Goal: Task Accomplishment & Management: Use online tool/utility

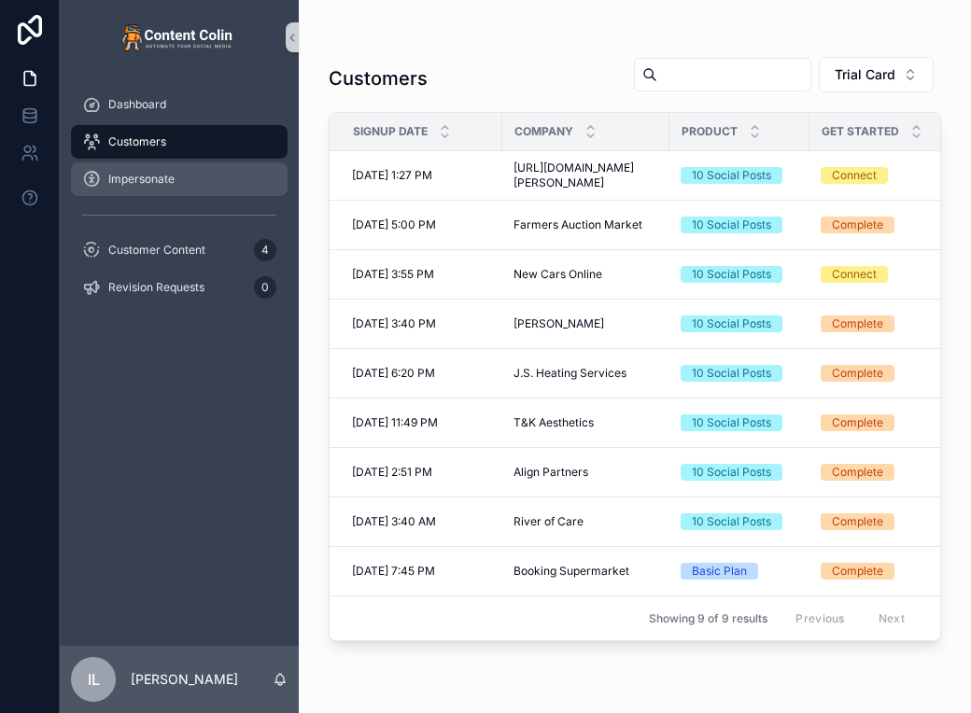
click at [199, 190] on div "Impersonate" at bounding box center [179, 179] width 194 height 30
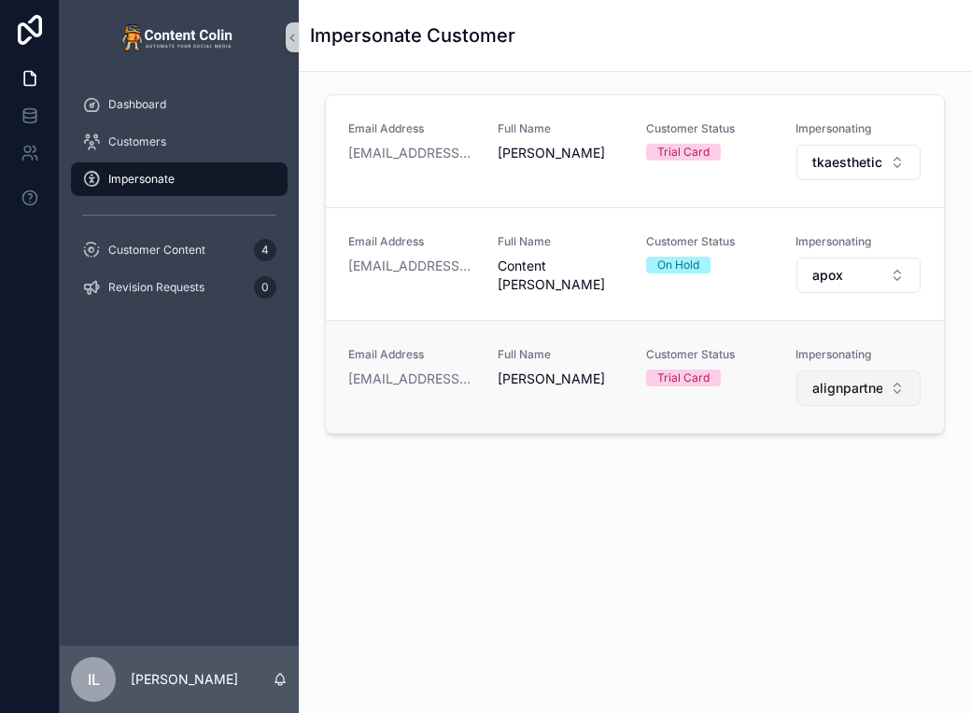
click at [861, 393] on span "alignpartners" at bounding box center [847, 388] width 71 height 19
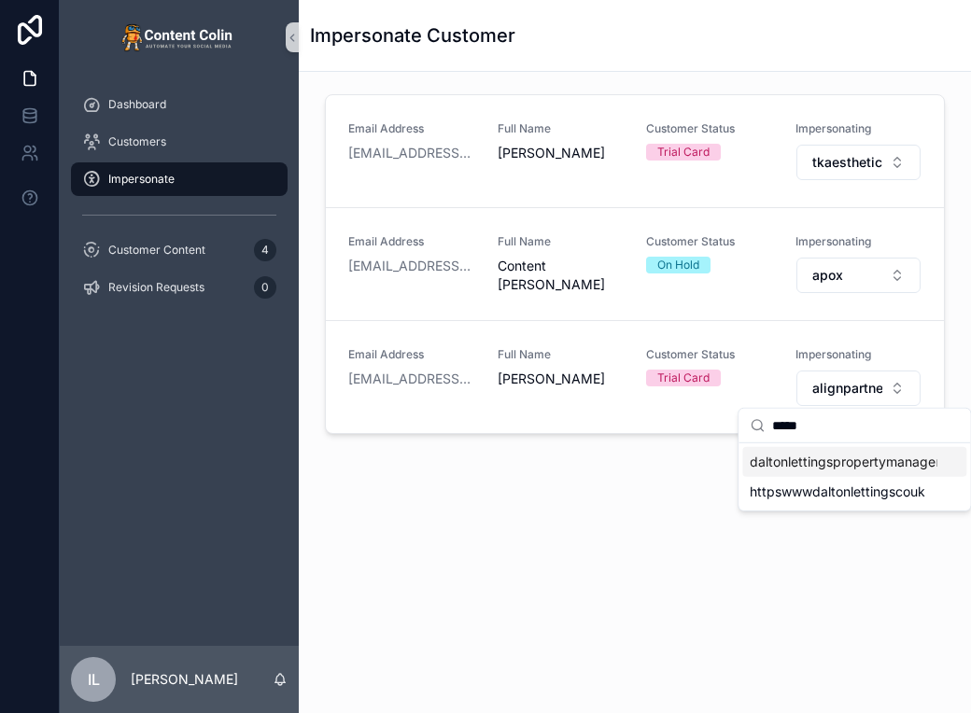
type input "*****"
click at [876, 459] on span "daltonlettingspropertymanagement" at bounding box center [843, 462] width 187 height 19
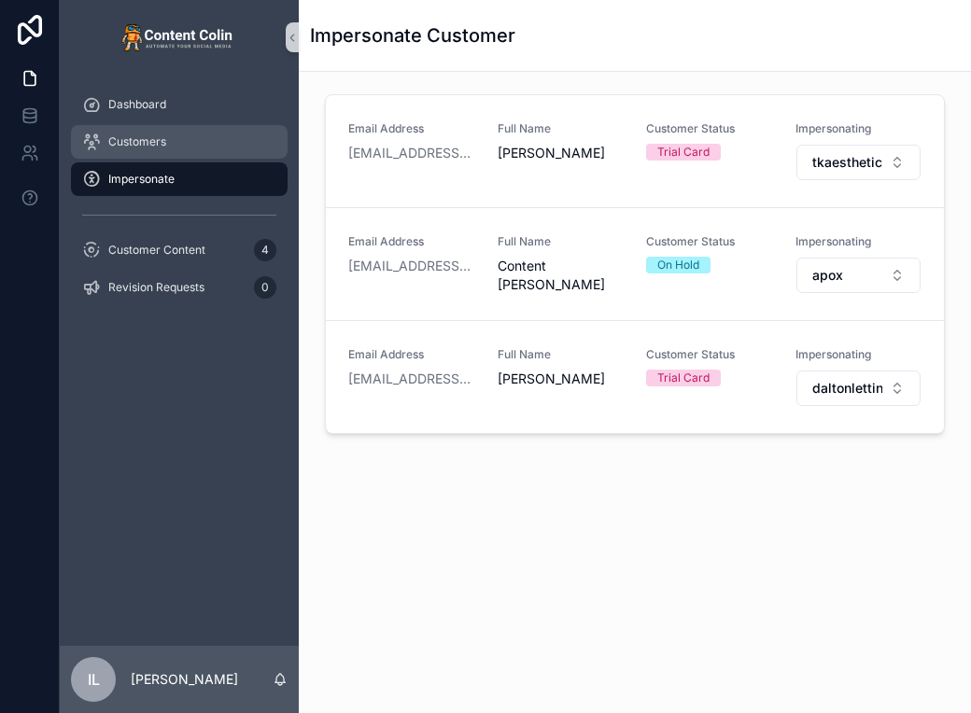
click at [168, 127] on div "Customers" at bounding box center [179, 142] width 194 height 30
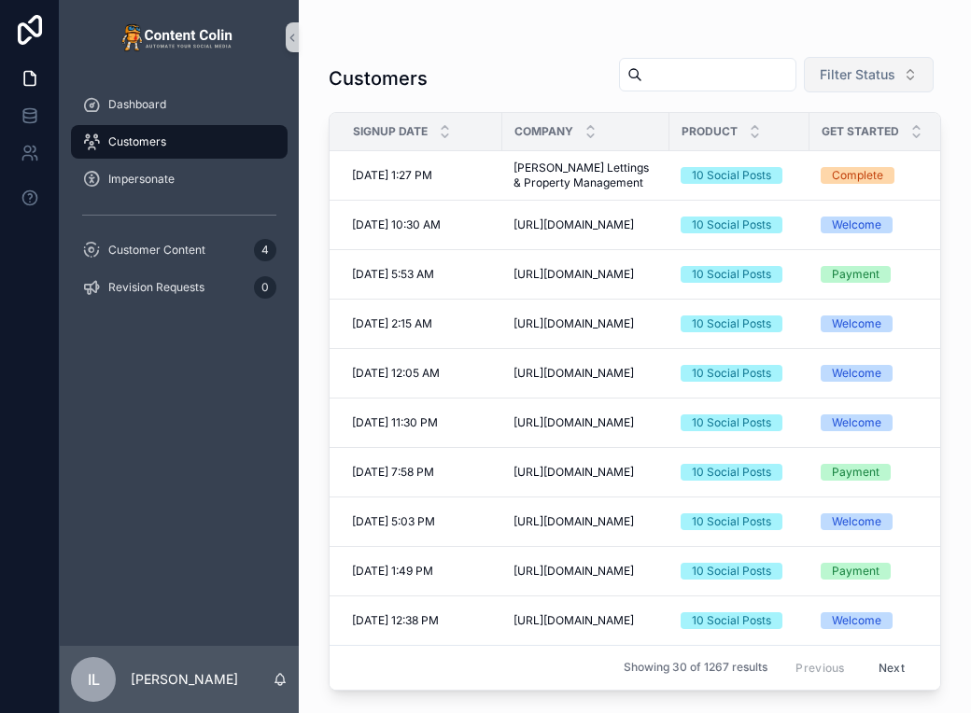
click at [851, 77] on span "Filter Status" at bounding box center [858, 74] width 76 height 19
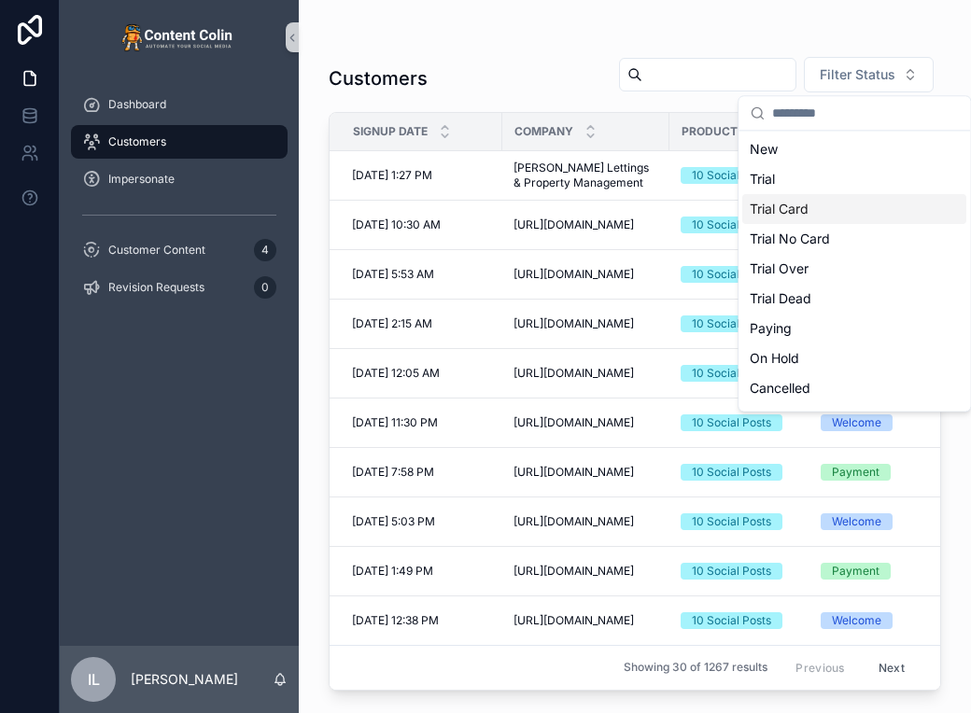
click at [840, 210] on div "Trial Card" at bounding box center [854, 209] width 224 height 30
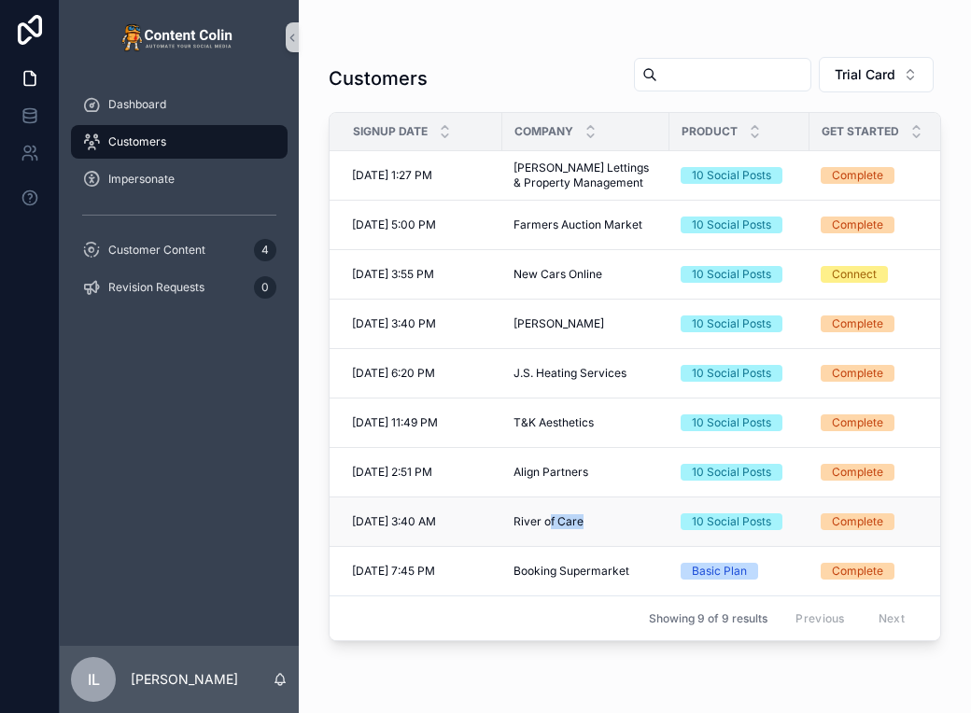
drag, startPoint x: 586, startPoint y: 518, endPoint x: 538, endPoint y: 522, distance: 48.7
click at [541, 523] on div "River of Care River of Care" at bounding box center [586, 521] width 145 height 15
click at [540, 522] on span "River of Care" at bounding box center [549, 521] width 70 height 15
click at [556, 523] on span "River of Care" at bounding box center [549, 521] width 70 height 15
click at [258, 514] on div "Dashboard Customers Impersonate Customer Content 4 Revision Requests 0" at bounding box center [179, 360] width 239 height 571
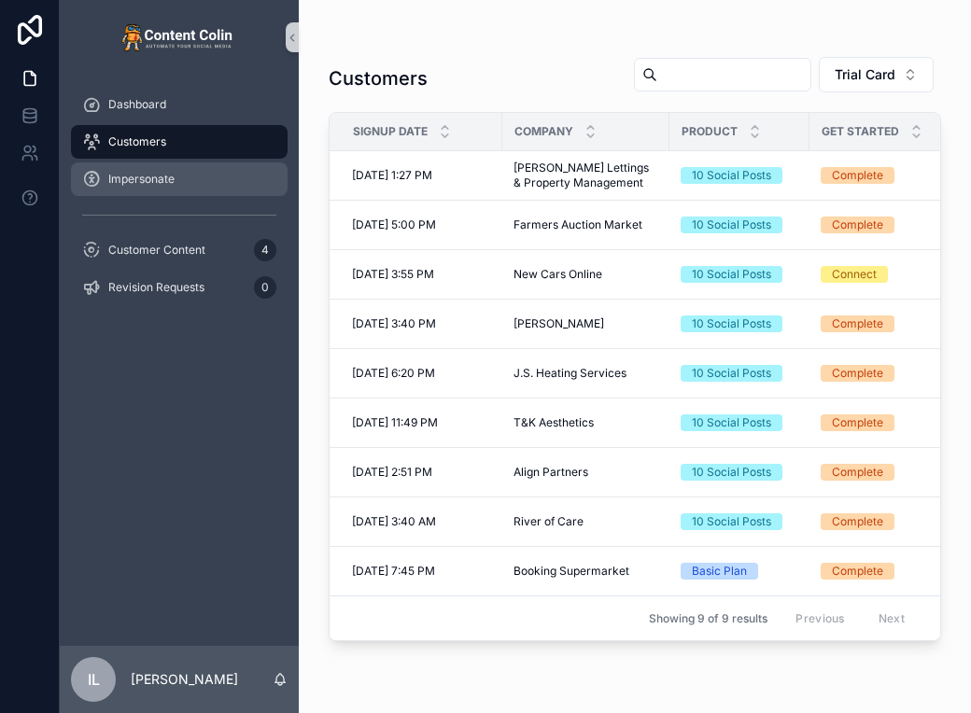
click at [168, 184] on span "Impersonate" at bounding box center [141, 179] width 66 height 15
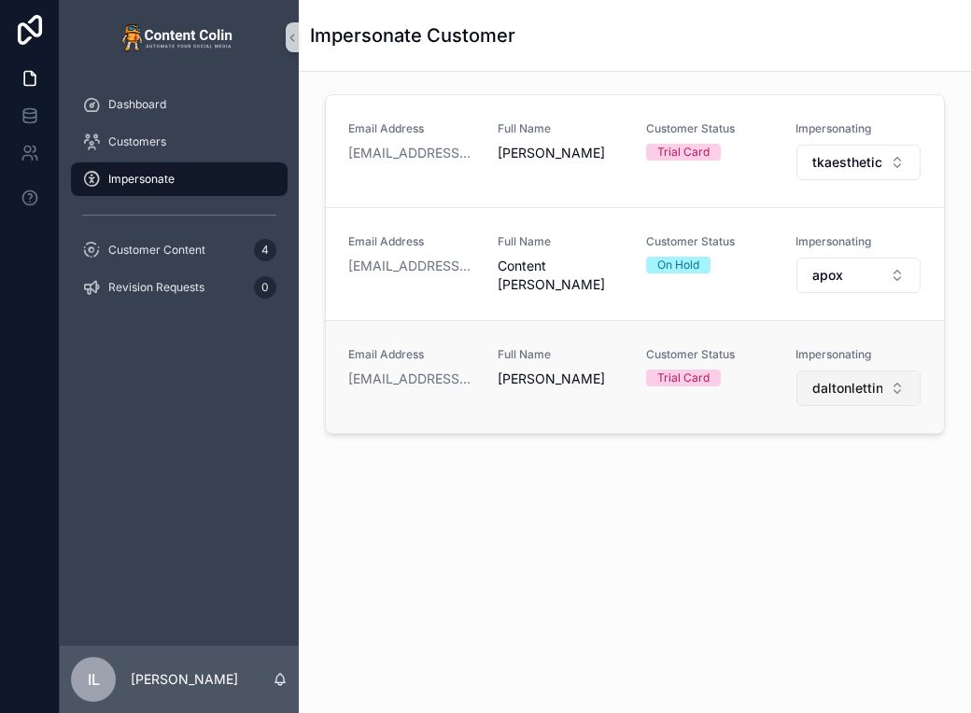
click at [848, 373] on button "daltonlettingspropertymanagement" at bounding box center [858, 388] width 125 height 35
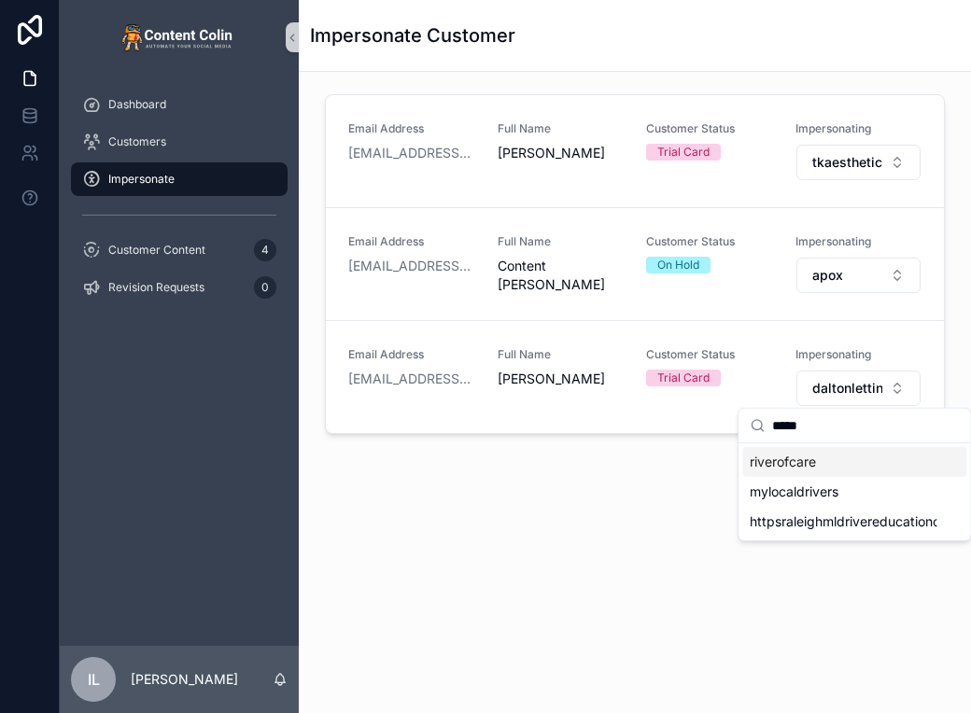
type input "*****"
click at [836, 464] on div "riverofcare" at bounding box center [854, 462] width 224 height 30
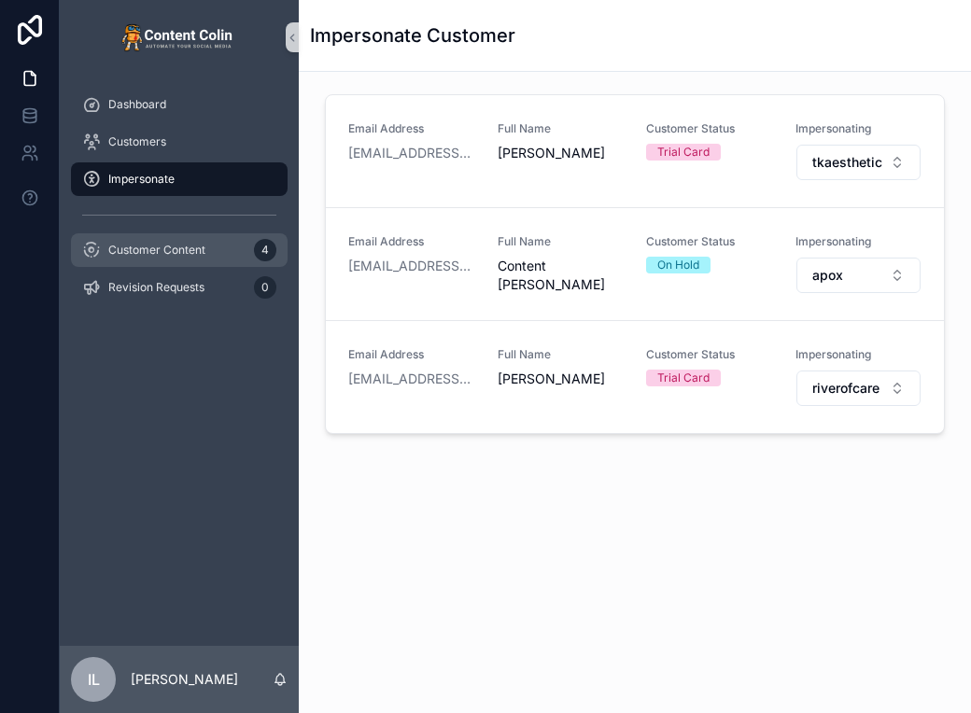
click at [147, 260] on div "Customer Content 4" at bounding box center [179, 250] width 194 height 30
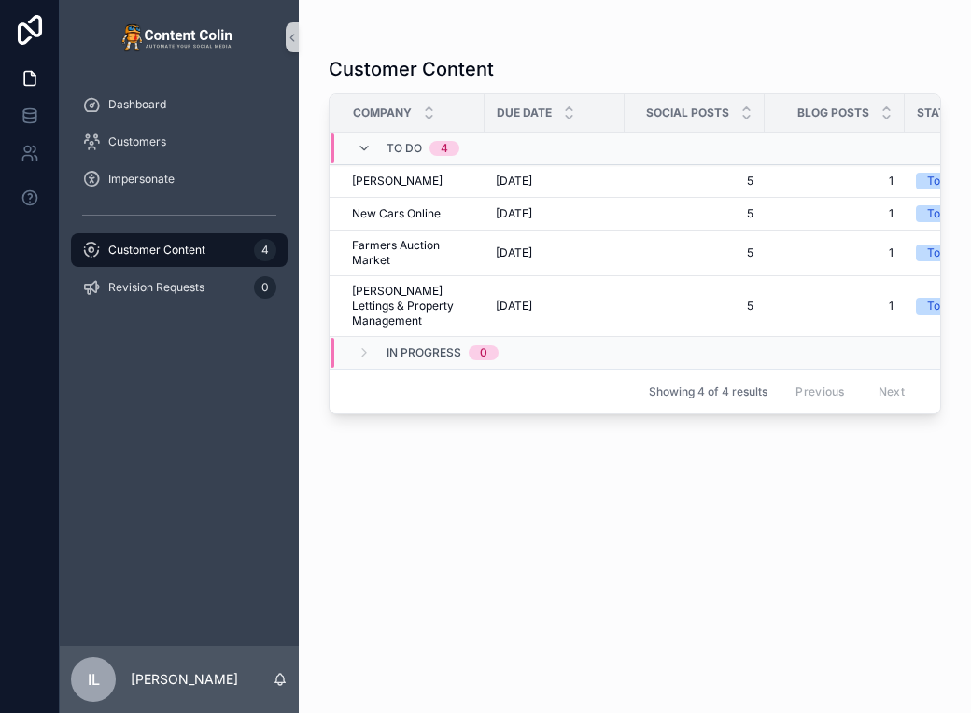
click at [148, 162] on div "Impersonate" at bounding box center [179, 179] width 239 height 37
click at [148, 137] on span "Customers" at bounding box center [137, 141] width 58 height 15
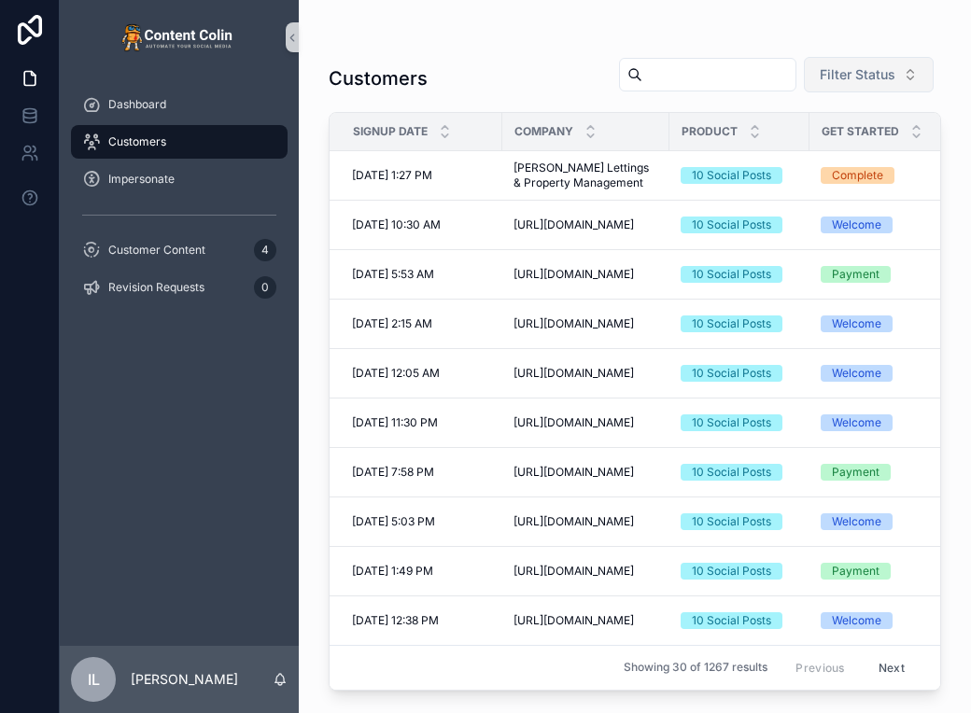
click at [889, 63] on button "Filter Status" at bounding box center [869, 74] width 130 height 35
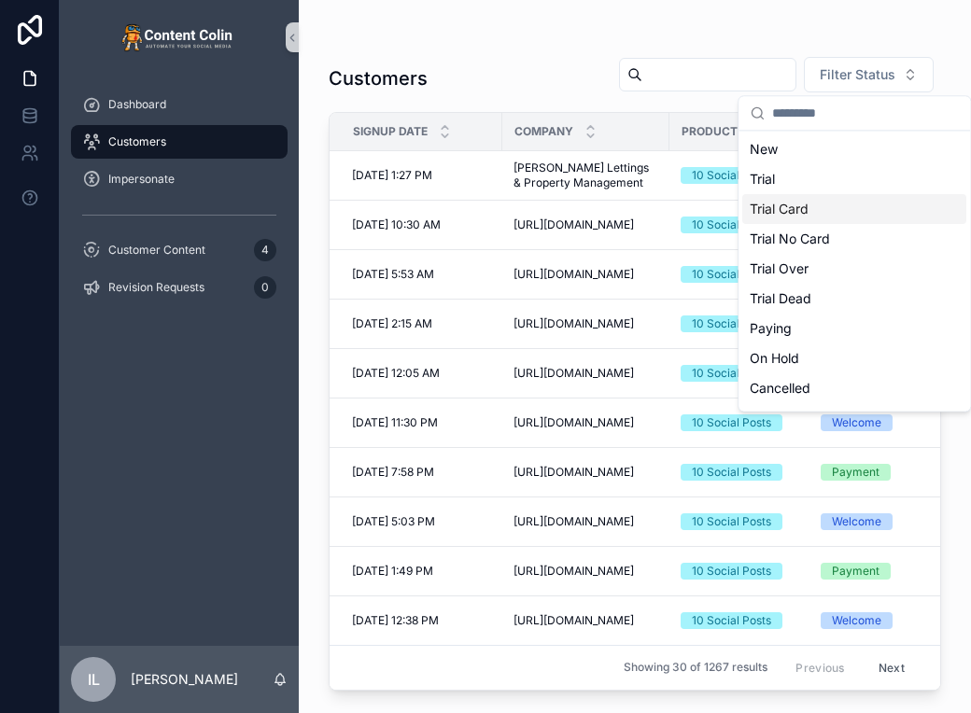
click at [803, 208] on div "Trial Card" at bounding box center [854, 209] width 224 height 30
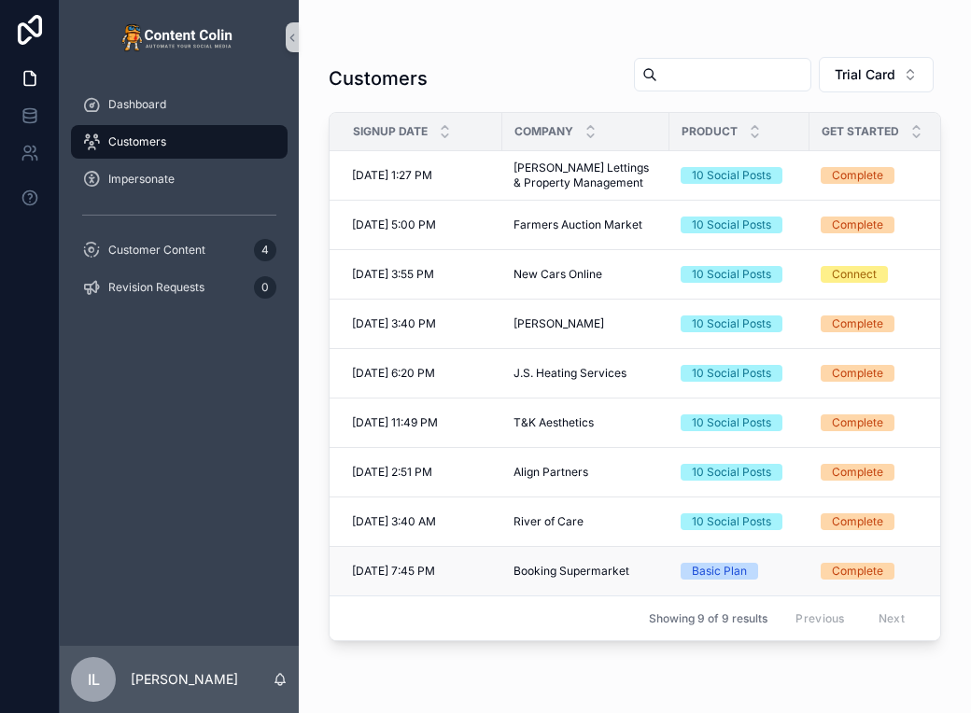
click at [591, 574] on span "Booking Supermarket" at bounding box center [572, 571] width 116 height 15
click at [126, 172] on span "Impersonate" at bounding box center [141, 179] width 66 height 15
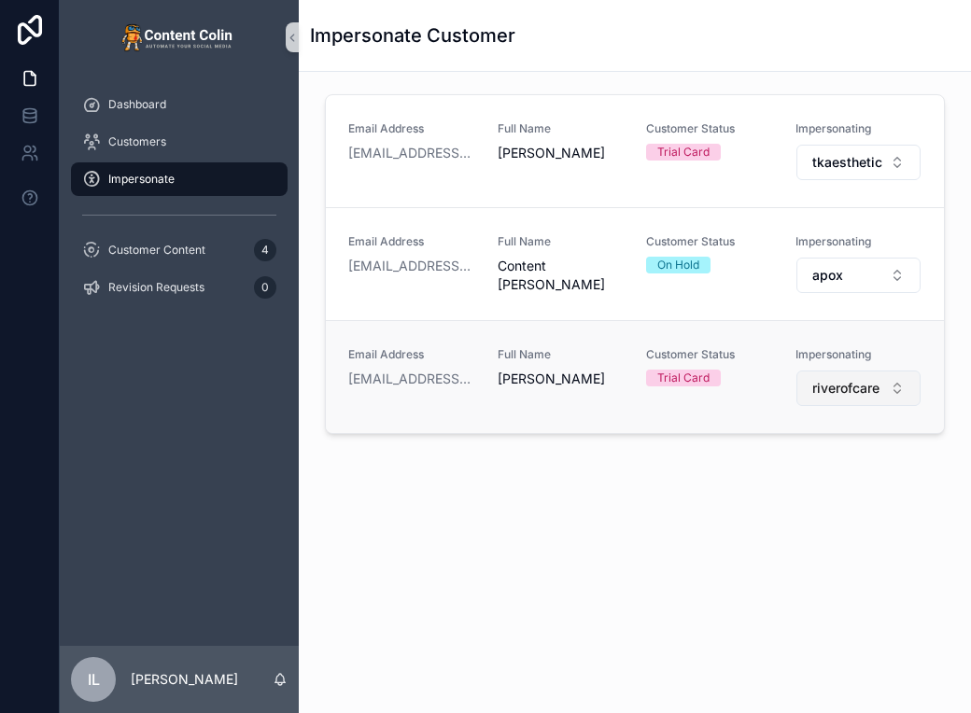
click at [868, 380] on span "riverofcare" at bounding box center [845, 388] width 67 height 19
type input "*******"
click at [799, 461] on span "bookingsupermarket" at bounding box center [813, 462] width 127 height 19
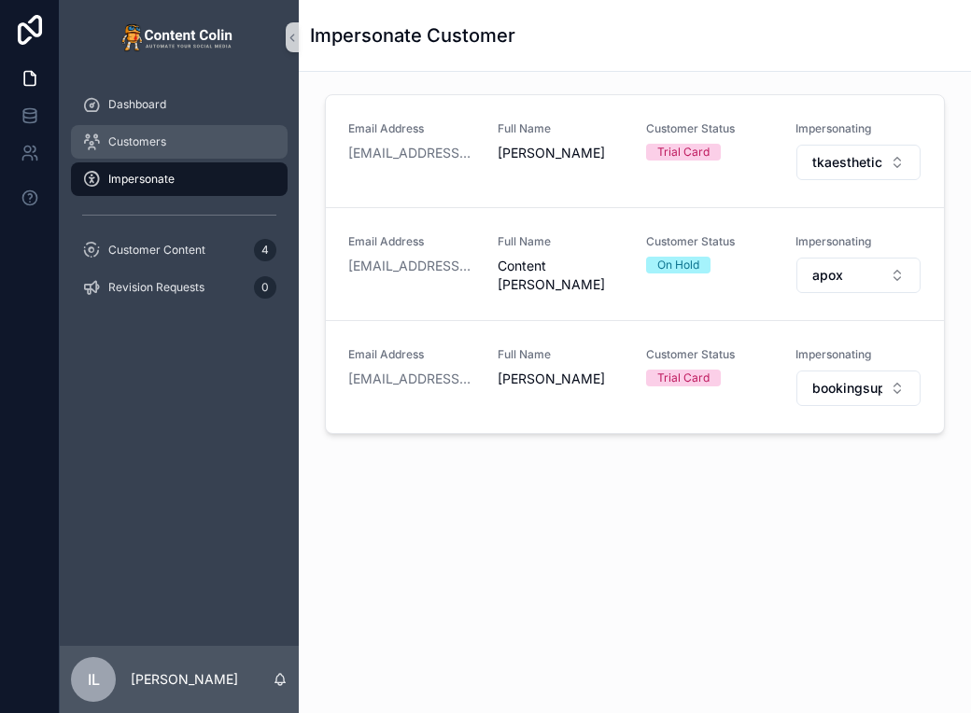
click at [205, 126] on link "Customers" at bounding box center [179, 142] width 217 height 34
